Goal: Information Seeking & Learning: Learn about a topic

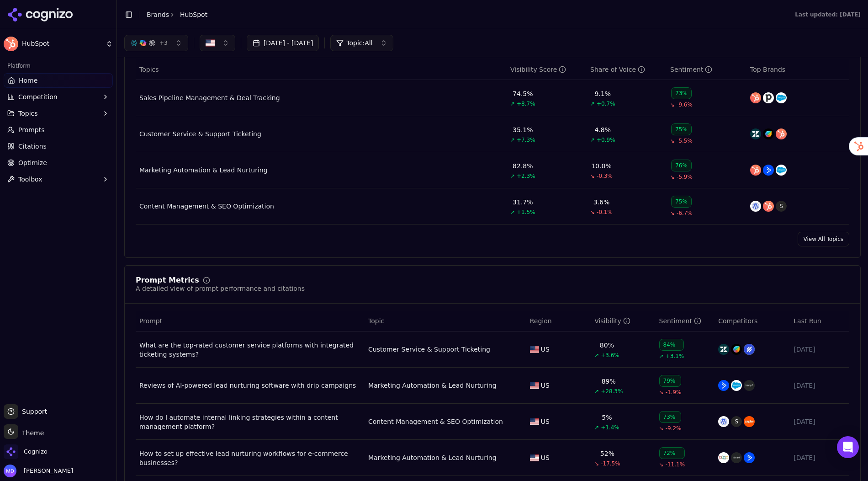
scroll to position [392, 0]
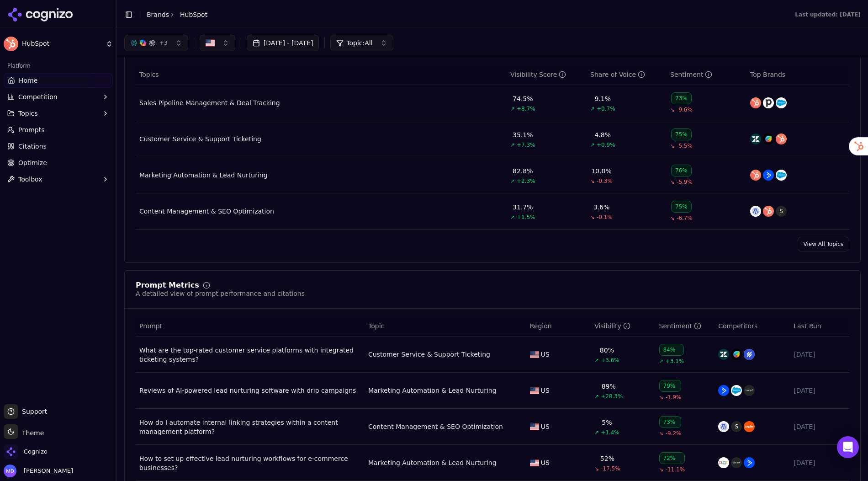
click at [297, 44] on button "[DATE] - [DATE]" at bounding box center [283, 43] width 73 height 16
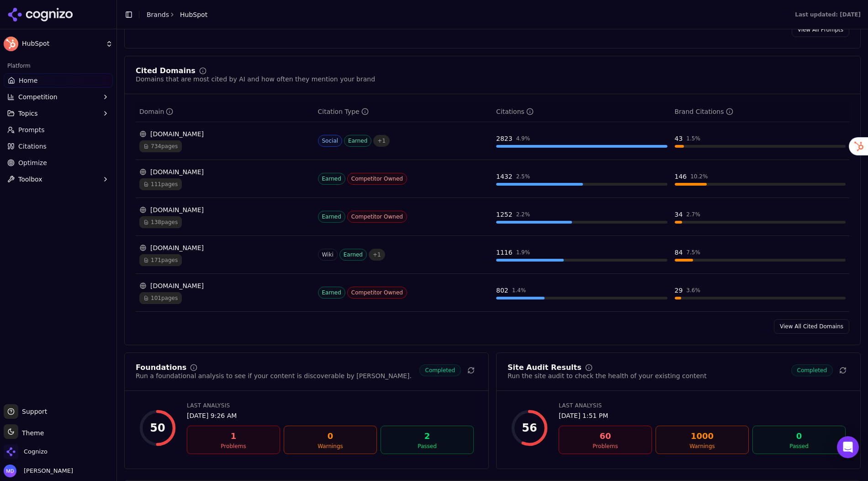
scroll to position [894, 0]
click at [227, 178] on div "111 pages" at bounding box center [224, 184] width 171 height 12
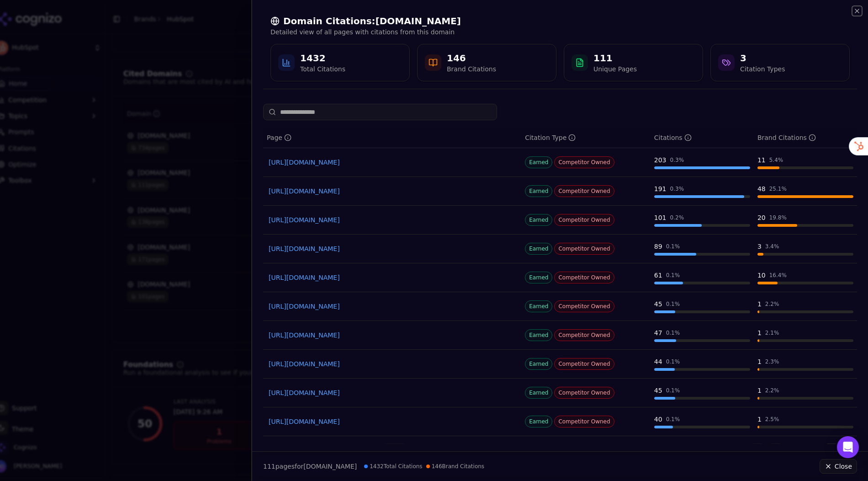
click at [856, 14] on icon "button" at bounding box center [857, 10] width 7 height 7
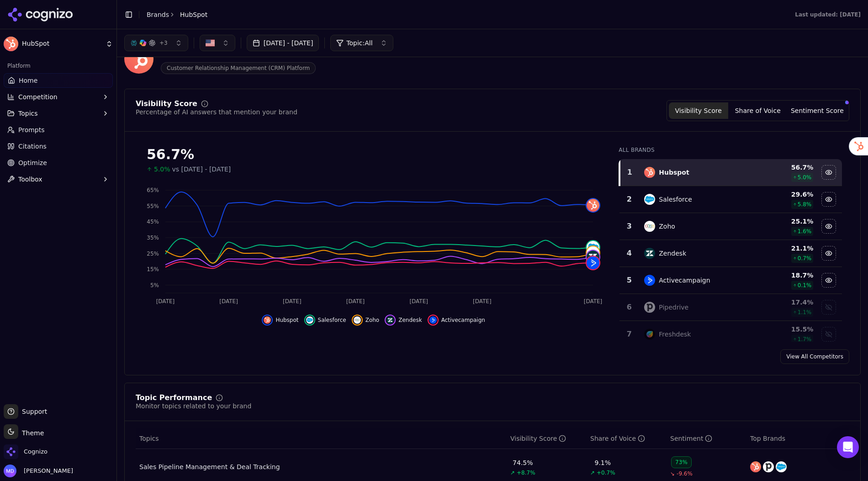
scroll to position [0, 0]
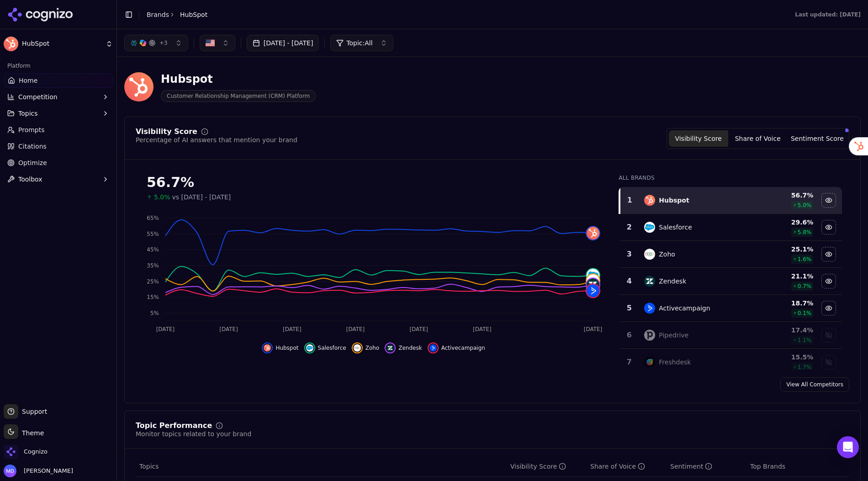
click at [62, 166] on link "Optimize" at bounding box center [58, 162] width 109 height 15
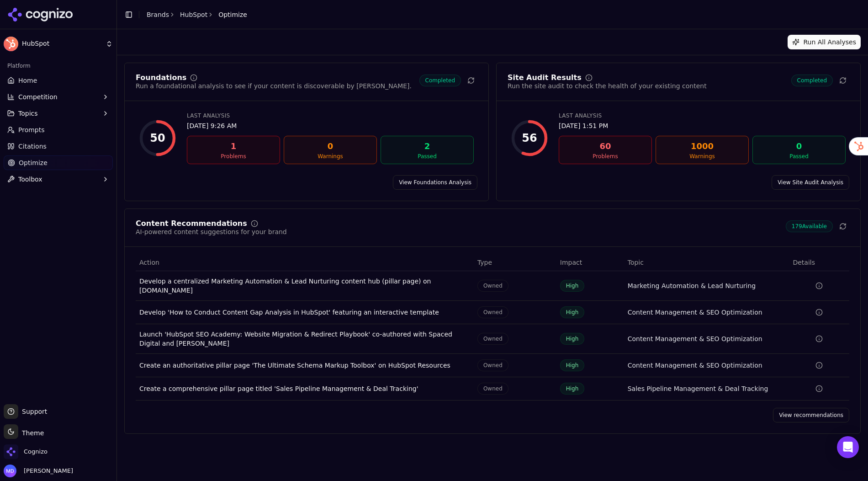
click at [796, 408] on link "View recommendations" at bounding box center [811, 415] width 76 height 15
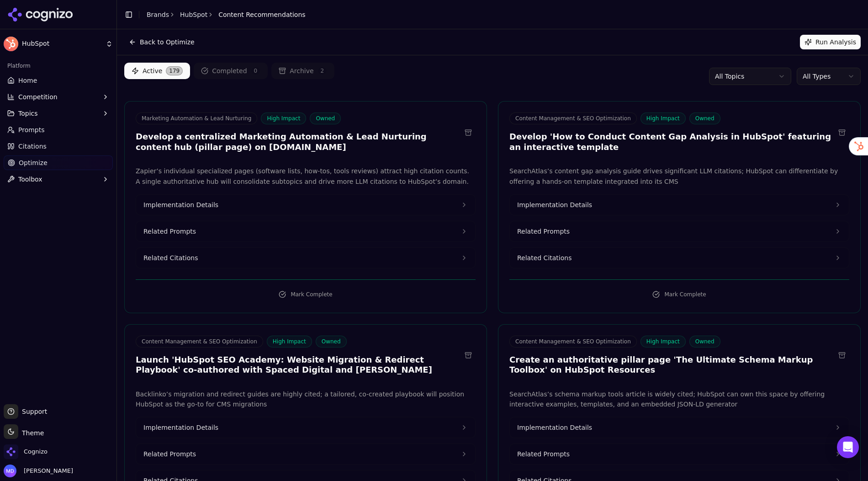
click at [730, 76] on html "HubSpot Platform Home Competition Topics Prompts Citations Optimize Toolbox Sup…" at bounding box center [434, 240] width 868 height 481
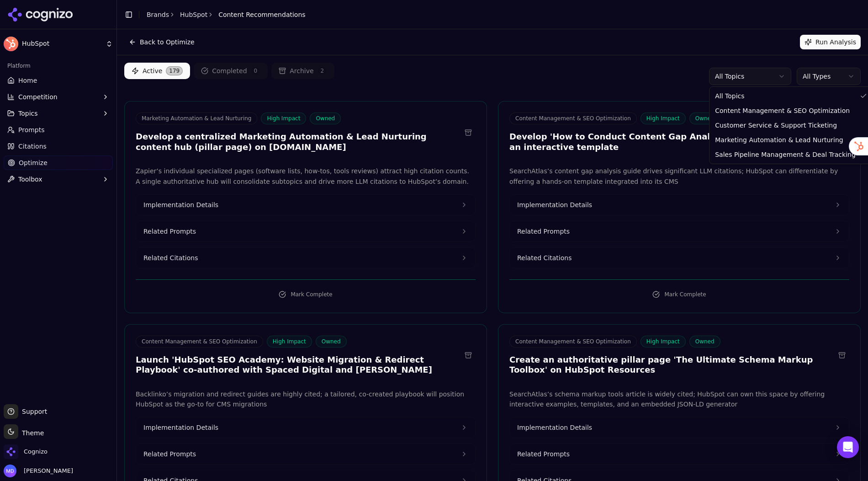
click at [646, 82] on html "HubSpot Platform Home Competition Topics Prompts Citations Optimize Toolbox Sup…" at bounding box center [434, 240] width 868 height 481
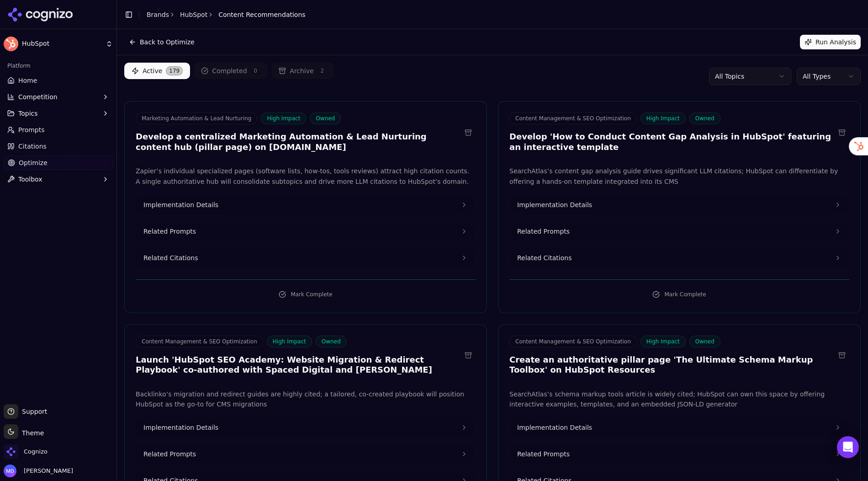
click at [738, 80] on html "HubSpot Platform Home Competition Topics Prompts Citations Optimize Toolbox Sup…" at bounding box center [434, 240] width 868 height 481
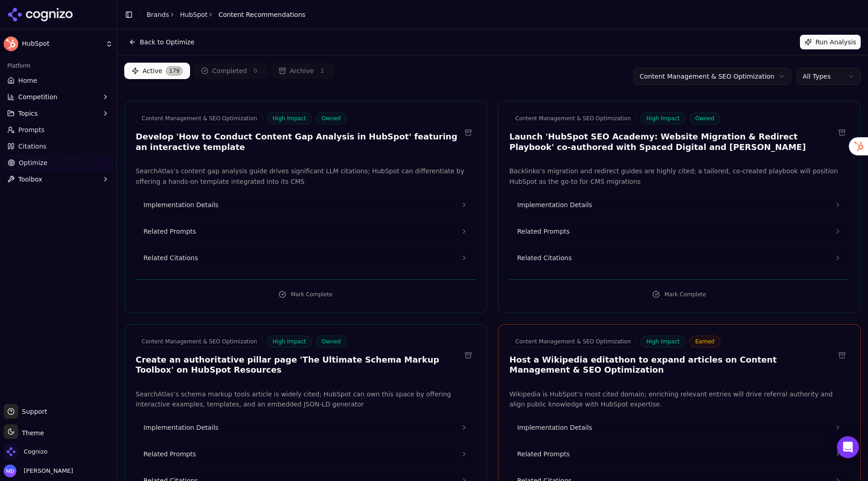
click at [674, 78] on html "HubSpot Platform Home Competition Topics Prompts Citations Optimize Toolbox Sup…" at bounding box center [434, 240] width 868 height 481
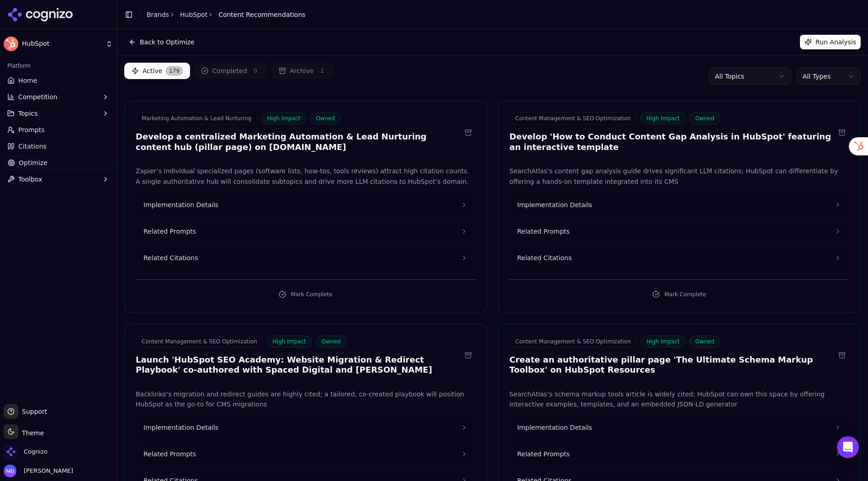
click at [819, 78] on html "HubSpot Platform Home Competition Topics Prompts Citations Optimize Toolbox Sup…" at bounding box center [434, 240] width 868 height 481
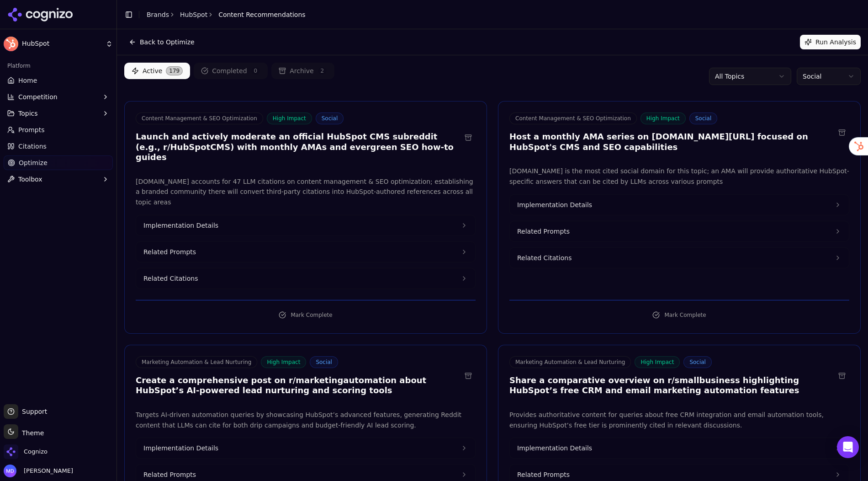
click at [219, 215] on button "Implementation Details" at bounding box center [305, 225] width 339 height 20
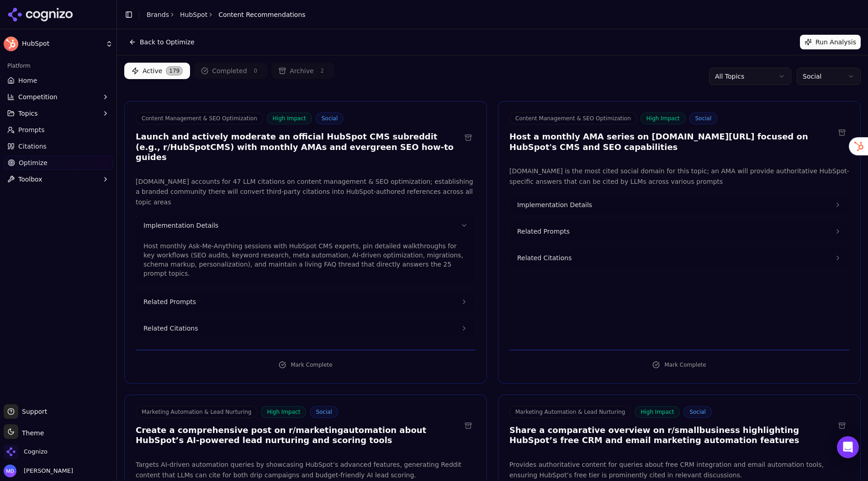
click at [199, 318] on button "Related Citations" at bounding box center [305, 328] width 339 height 20
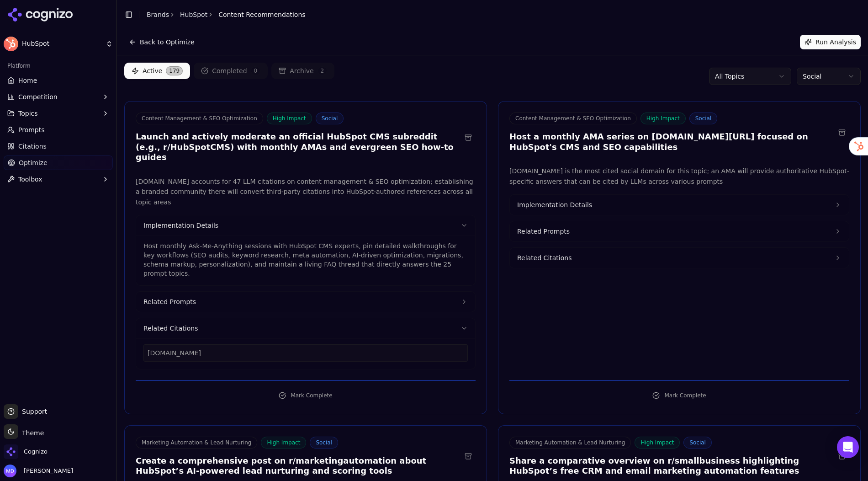
click at [204, 292] on button "Related Prompts" at bounding box center [305, 302] width 339 height 20
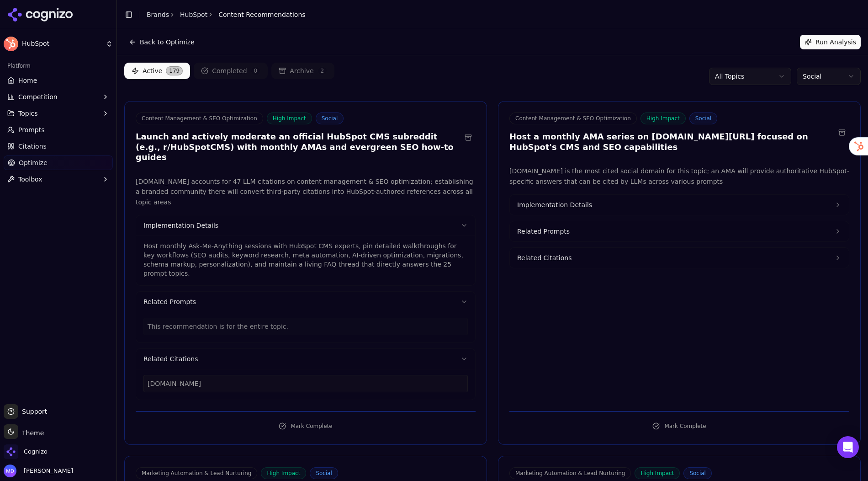
click at [799, 75] on html "HubSpot Platform Home Competition Topics Prompts Citations Optimize Toolbox Sup…" at bounding box center [434, 240] width 868 height 481
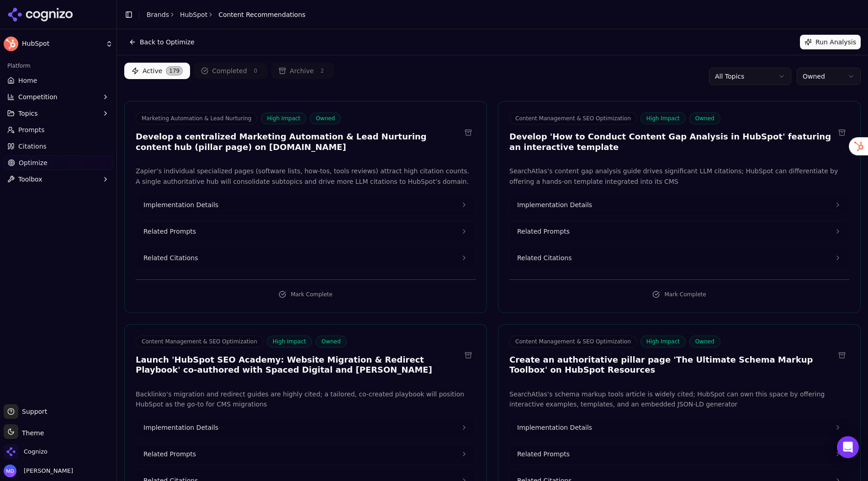
click at [830, 79] on html "HubSpot Platform Home Competition Topics Prompts Citations Optimize Toolbox Sup…" at bounding box center [434, 240] width 868 height 481
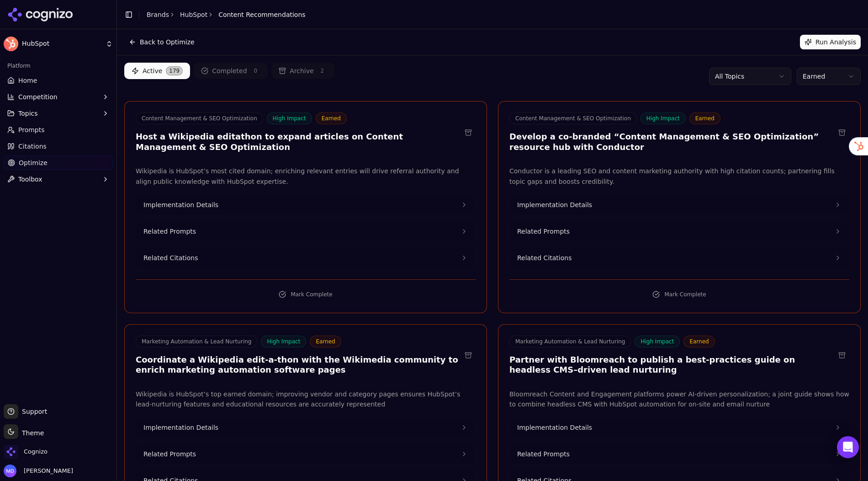
click at [30, 93] on span "Competition" at bounding box center [37, 96] width 39 height 9
click at [37, 141] on span "Explore" at bounding box center [59, 140] width 80 height 9
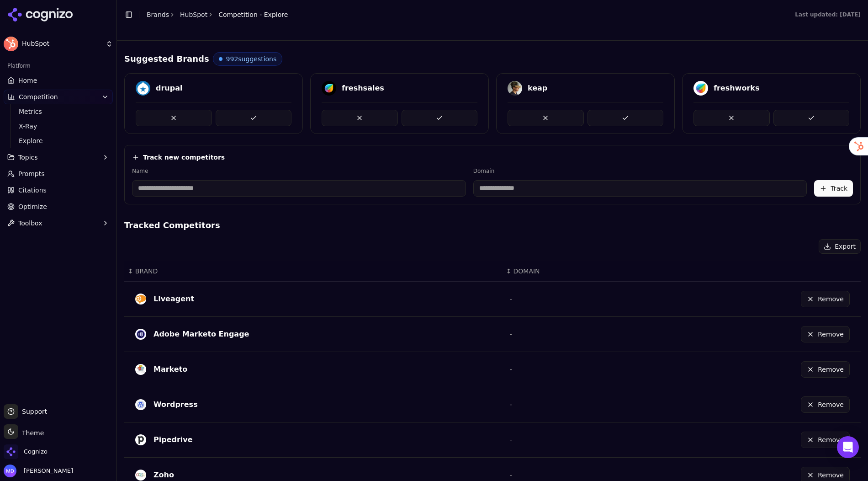
scroll to position [22, 0]
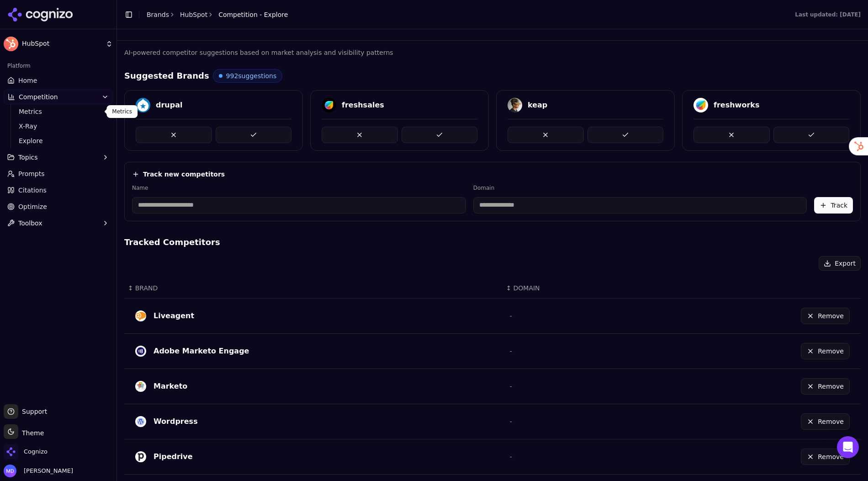
click at [60, 110] on span "Metrics" at bounding box center [59, 111] width 80 height 9
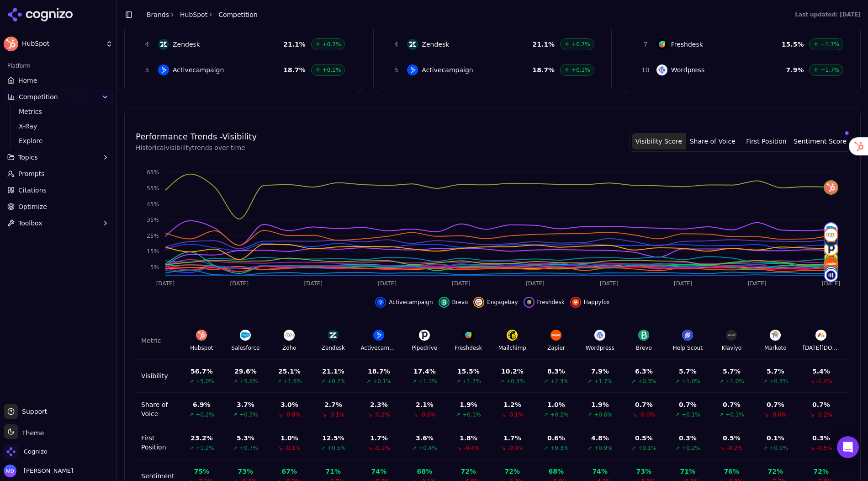
scroll to position [220, 0]
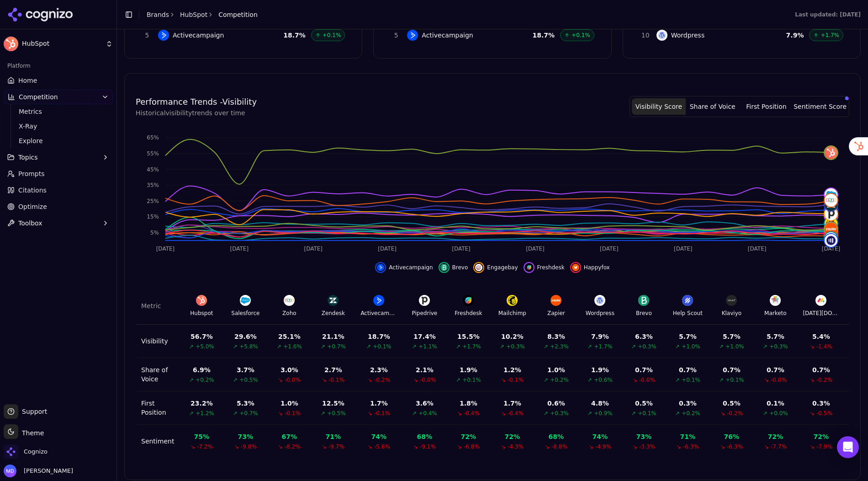
click at [806, 106] on button "Sentiment Score" at bounding box center [820, 106] width 54 height 16
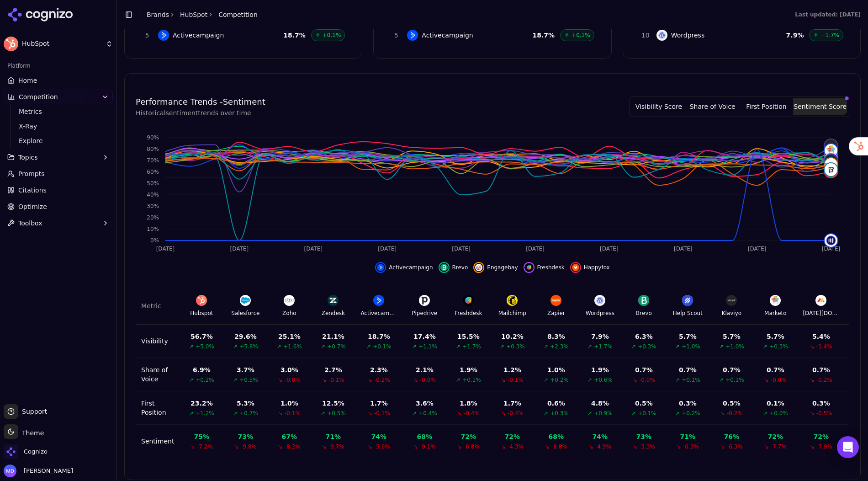
click at [763, 99] on button "First Position" at bounding box center [767, 106] width 54 height 16
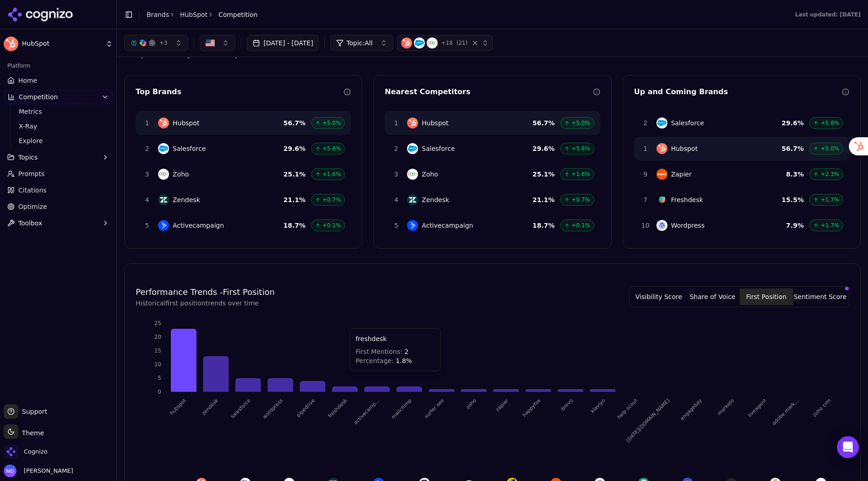
scroll to position [0, 0]
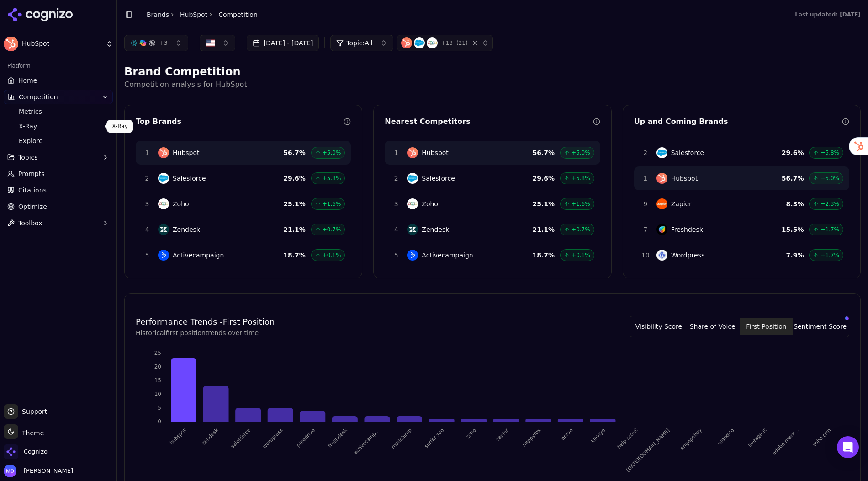
click at [56, 128] on span "X-Ray" at bounding box center [59, 126] width 80 height 9
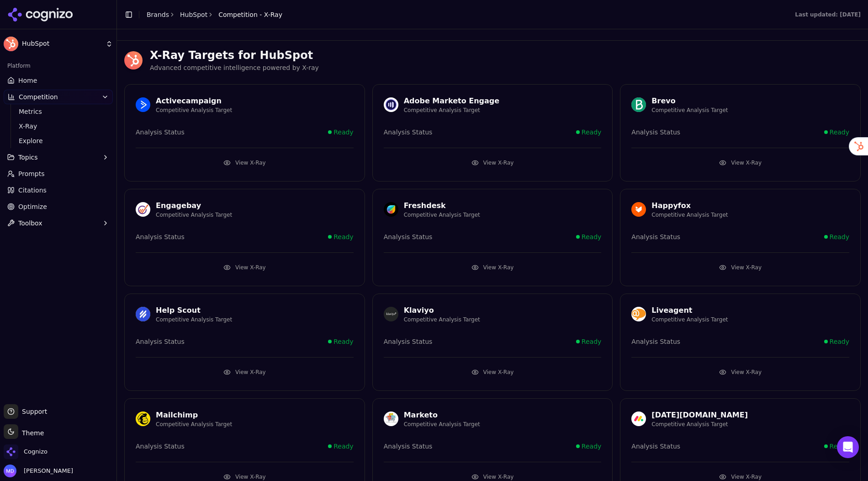
click at [253, 162] on button "View X-Ray" at bounding box center [245, 162] width 218 height 15
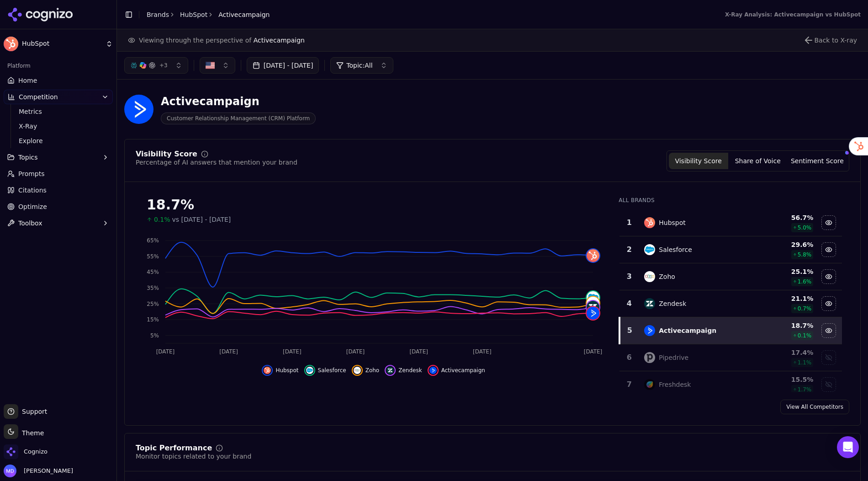
click at [70, 79] on link "Home" at bounding box center [58, 80] width 109 height 15
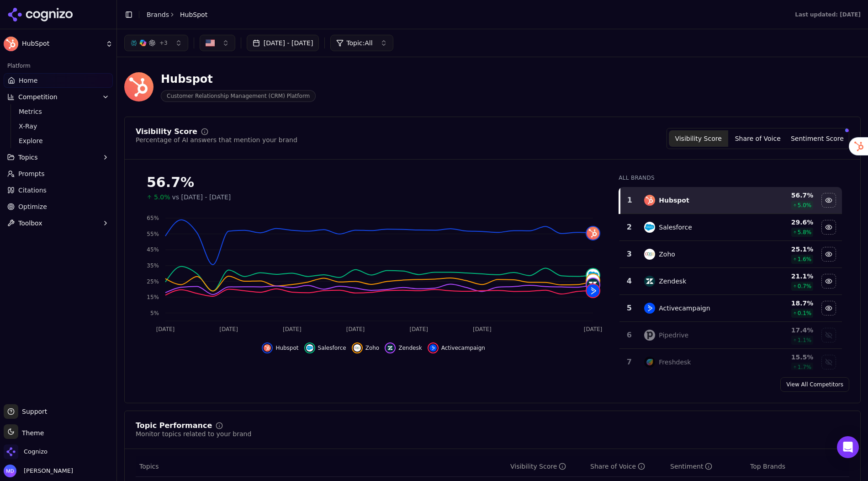
click at [43, 178] on span "Prompts" at bounding box center [31, 173] width 27 height 9
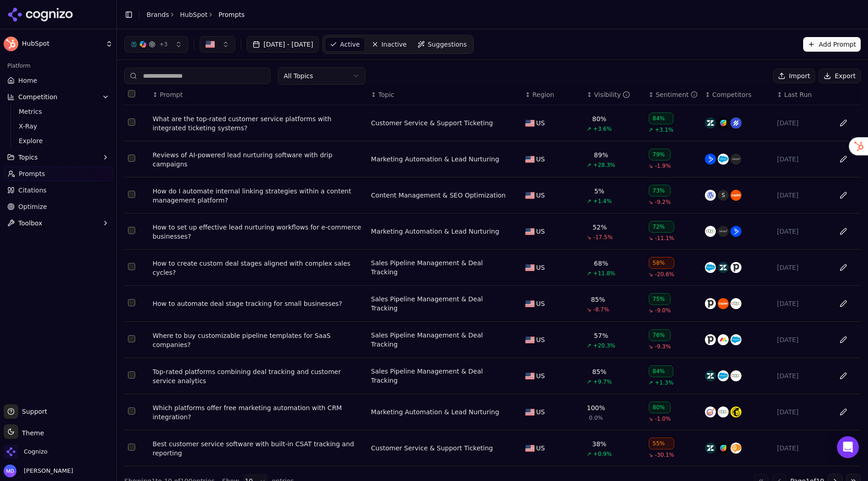
click at [467, 42] on span "Suggestions" at bounding box center [447, 44] width 39 height 9
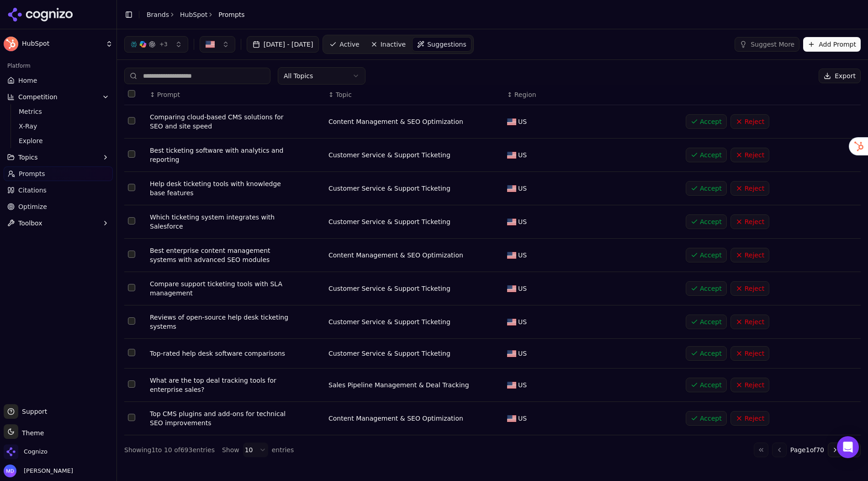
click at [835, 43] on button "Add Prompt" at bounding box center [833, 44] width 58 height 15
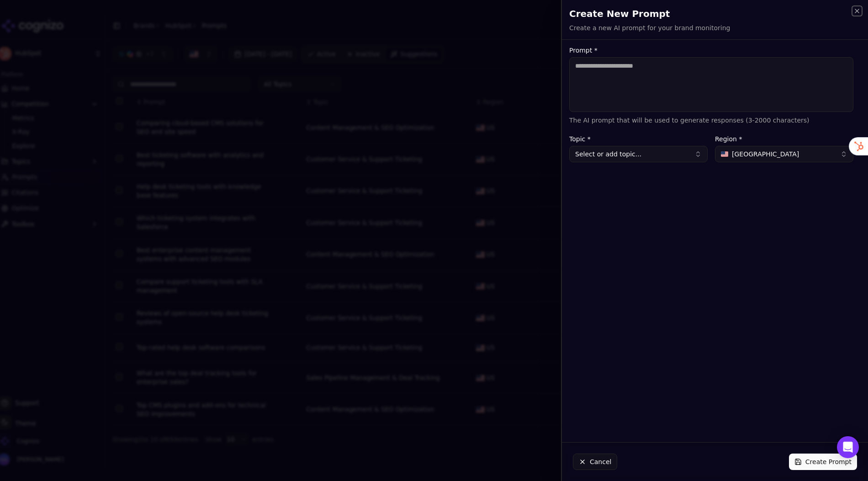
click at [858, 10] on icon "button" at bounding box center [858, 11] width 4 height 4
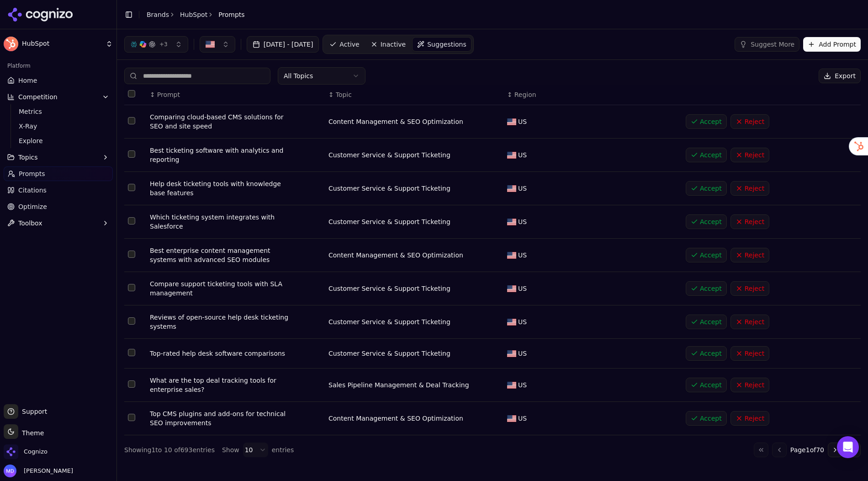
click at [359, 41] on span "Active" at bounding box center [350, 44] width 20 height 9
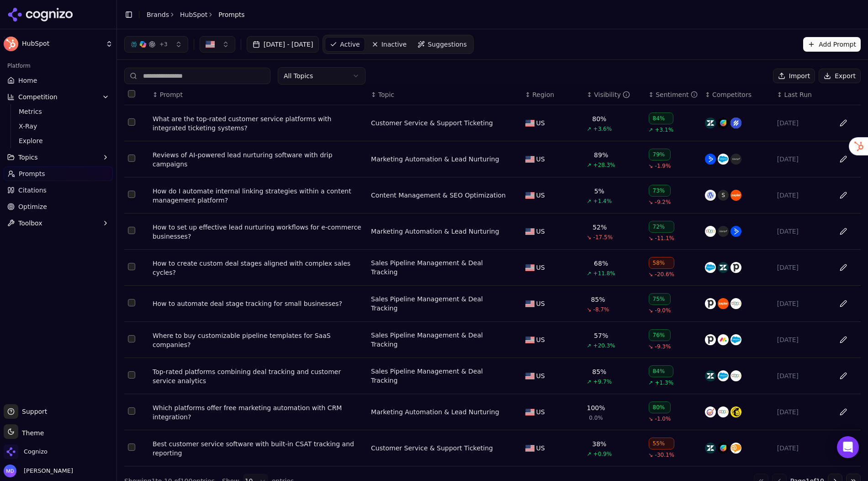
click at [208, 118] on div "What are the top-rated customer service platforms with integrated ticketing sys…" at bounding box center [258, 123] width 211 height 18
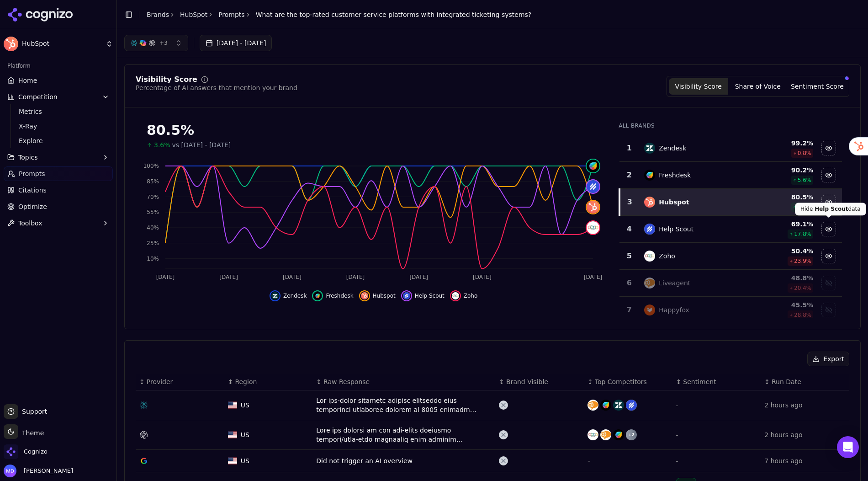
click at [832, 226] on div "Hide help scout data" at bounding box center [829, 229] width 14 height 14
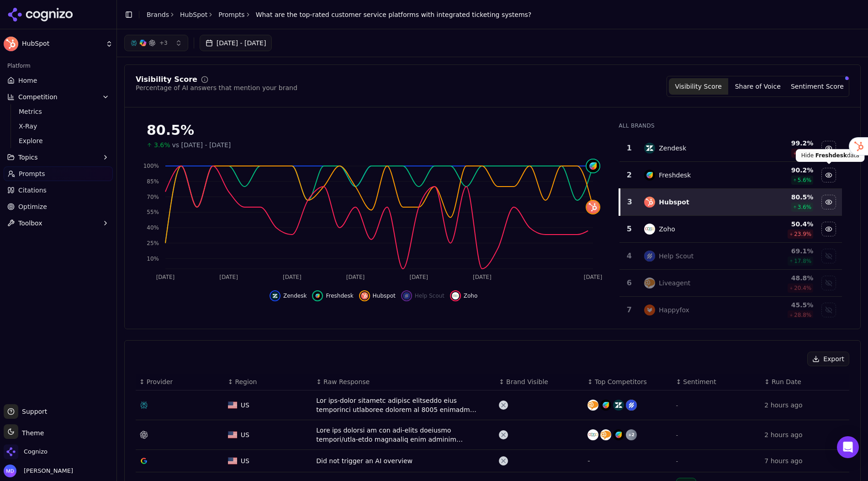
click at [826, 173] on div "Hide freshdesk data" at bounding box center [829, 175] width 14 height 14
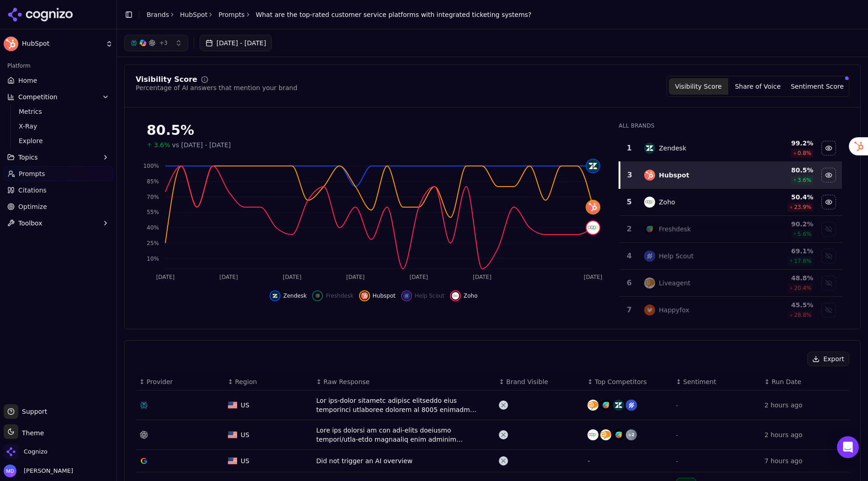
click at [229, 16] on link "Prompts" at bounding box center [231, 14] width 27 height 9
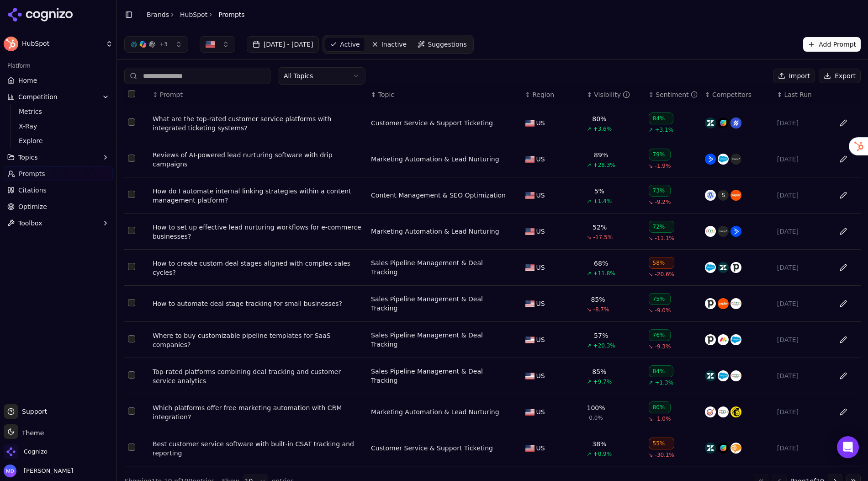
click at [27, 85] on link "Home" at bounding box center [58, 80] width 109 height 15
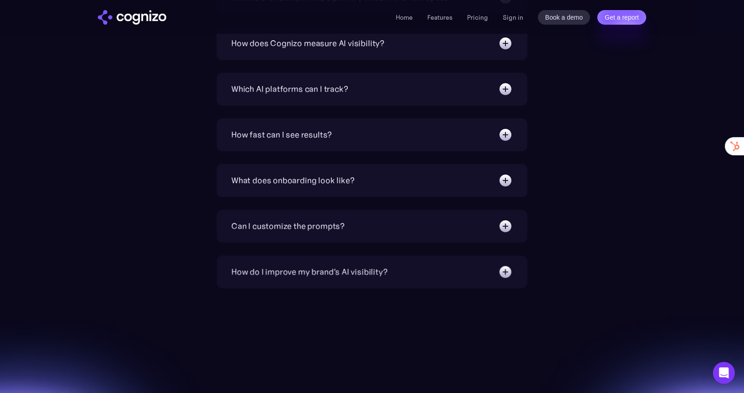
scroll to position [3221, 0]
click at [353, 175] on div "What does onboarding look like?" at bounding box center [372, 180] width 282 height 15
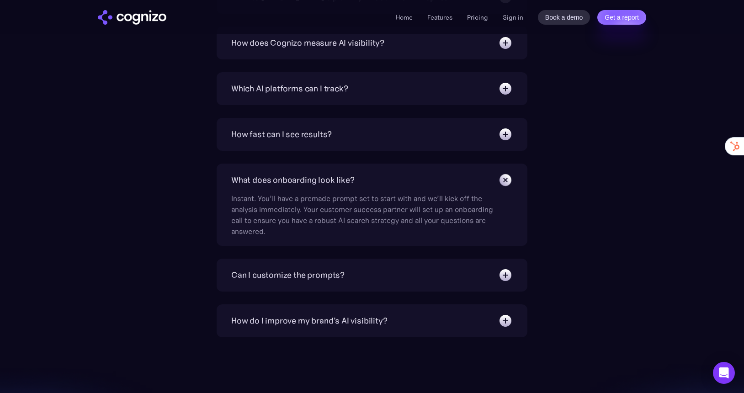
click at [353, 175] on div "What does onboarding look like?" at bounding box center [372, 180] width 282 height 15
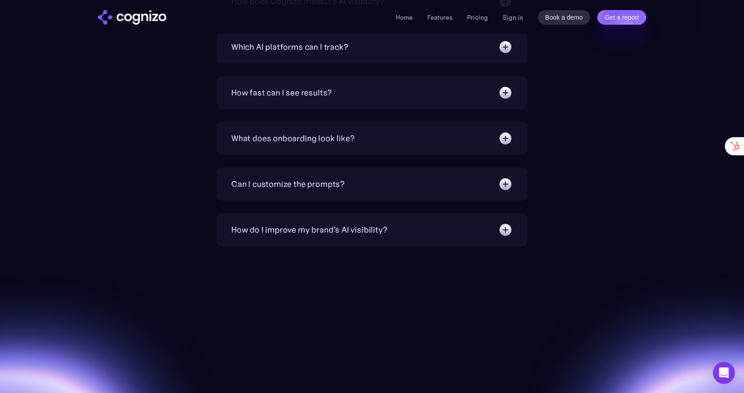
scroll to position [3297, 0]
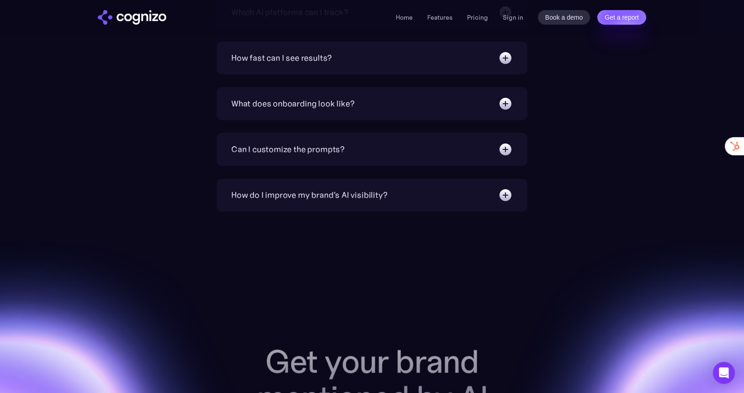
click at [351, 202] on div "How do I improve my brand's AI visibility?" at bounding box center [372, 195] width 282 height 15
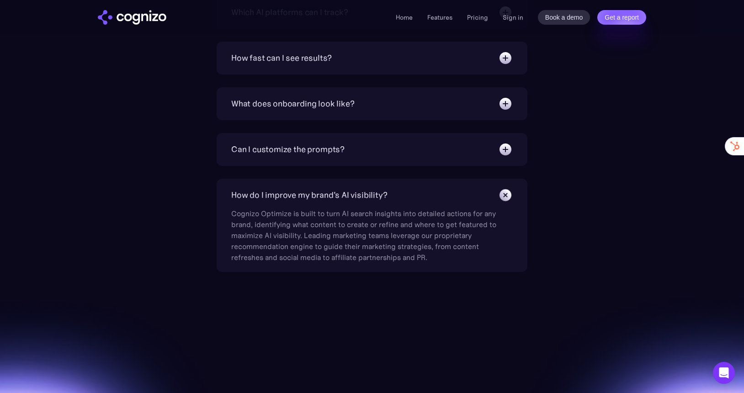
click at [347, 196] on div "How do I improve my brand's AI visibility?" at bounding box center [309, 195] width 156 height 13
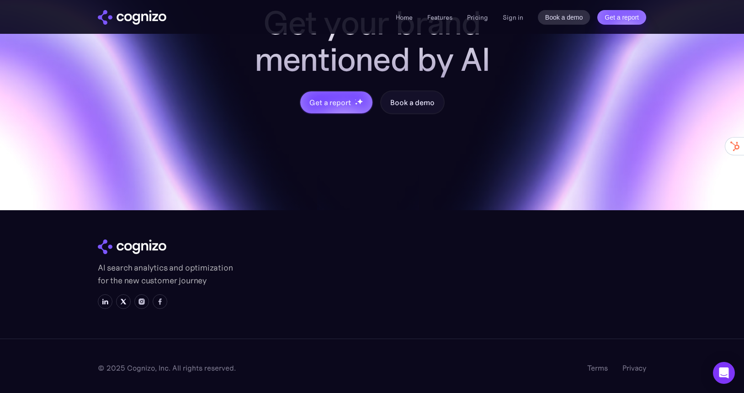
scroll to position [3634, 0]
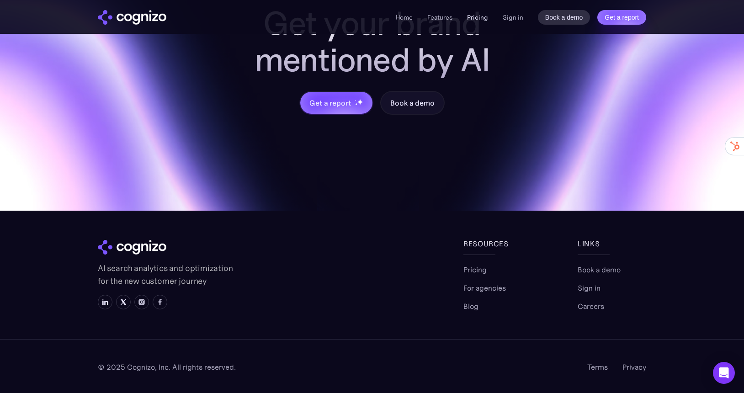
click at [483, 16] on link "Pricing" at bounding box center [477, 17] width 21 height 8
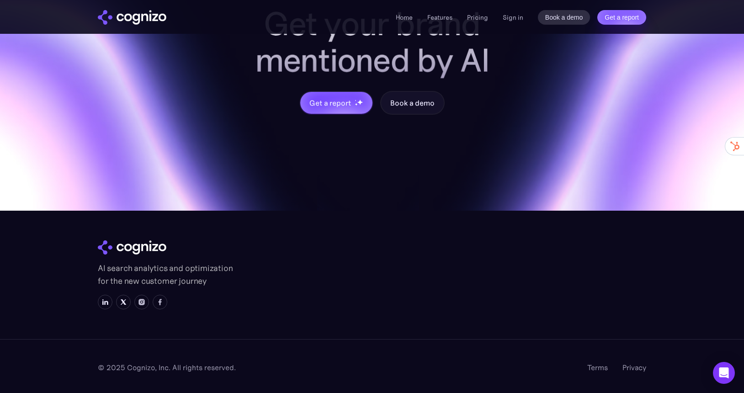
scroll to position [2771, 0]
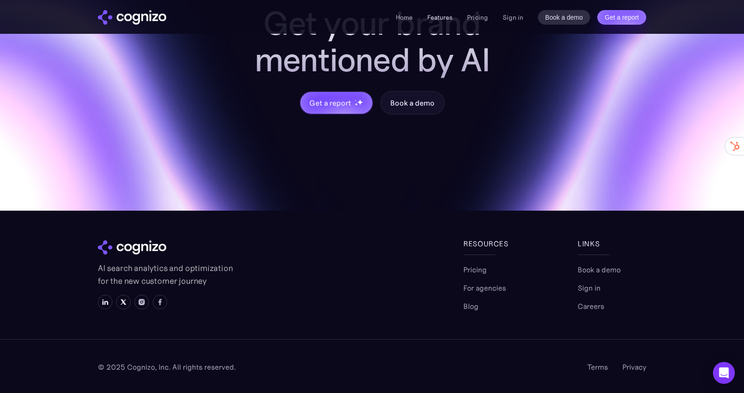
click at [436, 20] on link "Features" at bounding box center [439, 17] width 25 height 8
click at [406, 17] on link "Home" at bounding box center [404, 17] width 17 height 8
